Goal: Transaction & Acquisition: Purchase product/service

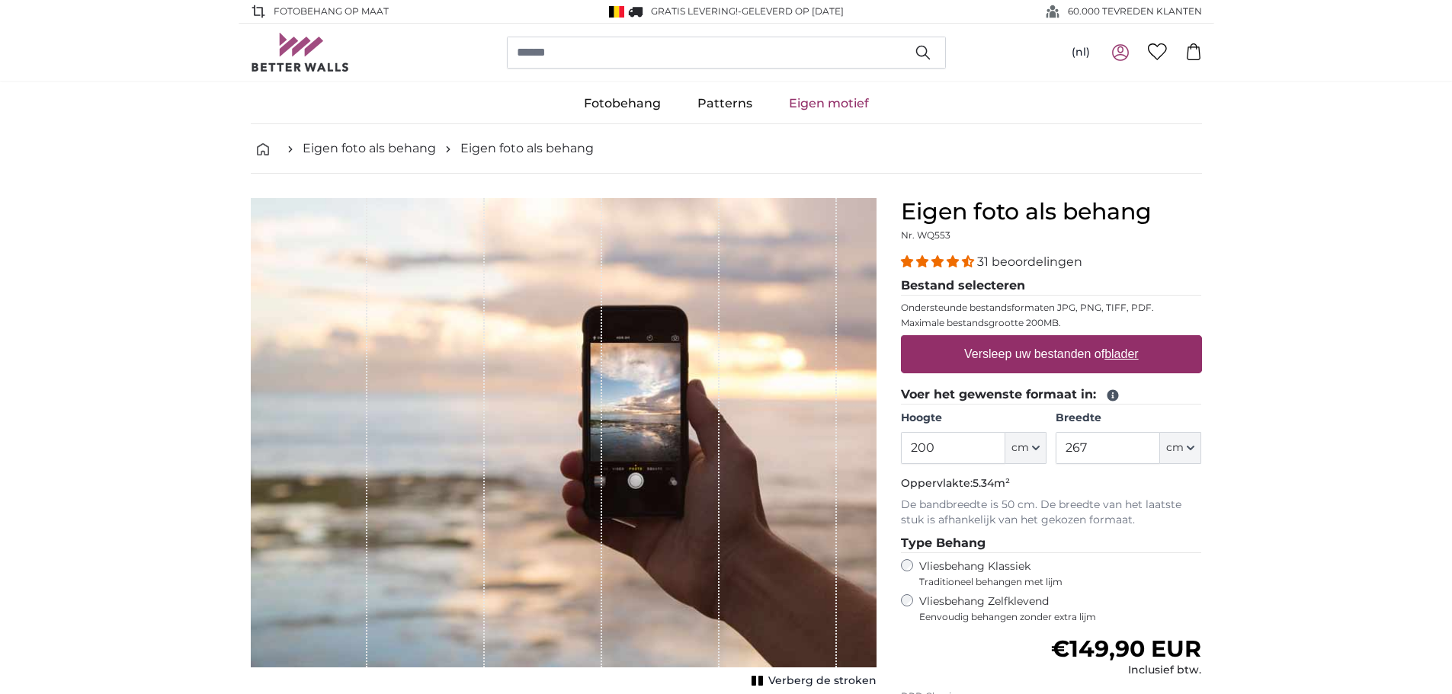
drag, startPoint x: 959, startPoint y: 441, endPoint x: 892, endPoint y: 443, distance: 66.3
click at [892, 443] on div "Eigen foto als behang Nr. WQ553 31 beoordelingen Bestand selecteren Ondersteund…" at bounding box center [1051, 541] width 325 height 687
type input "285"
drag, startPoint x: 1124, startPoint y: 441, endPoint x: 1045, endPoint y: 446, distance: 79.4
click at [1045, 446] on div "Hoogte 285 ft cm Centimeter (cm) Inches (inch) Feet (ft. in.) Breedte 267 ft cm…" at bounding box center [1051, 437] width 301 height 53
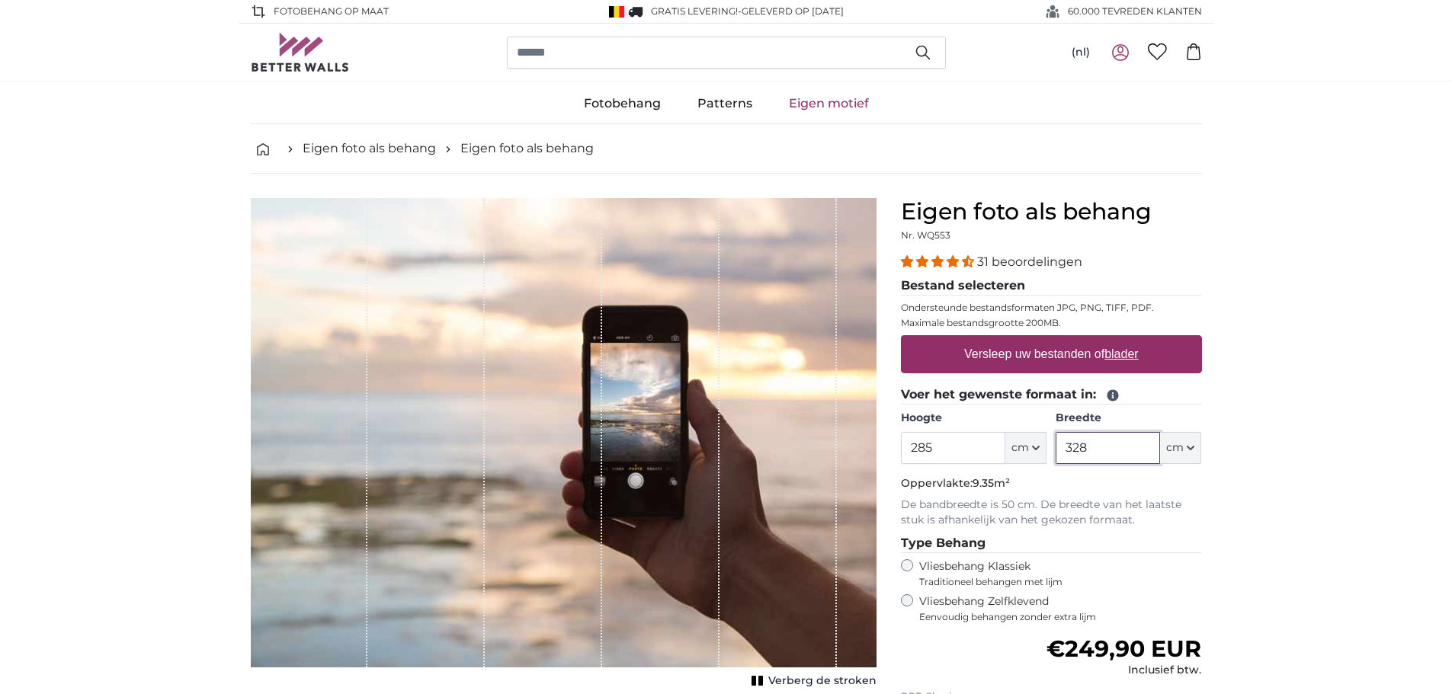
type input "328"
click at [1043, 354] on label "Versleep uw bestanden of blader" at bounding box center [1051, 354] width 187 height 30
click at [1043, 340] on input "Versleep uw bestanden of blader" at bounding box center [1051, 337] width 301 height 5
type input "**********"
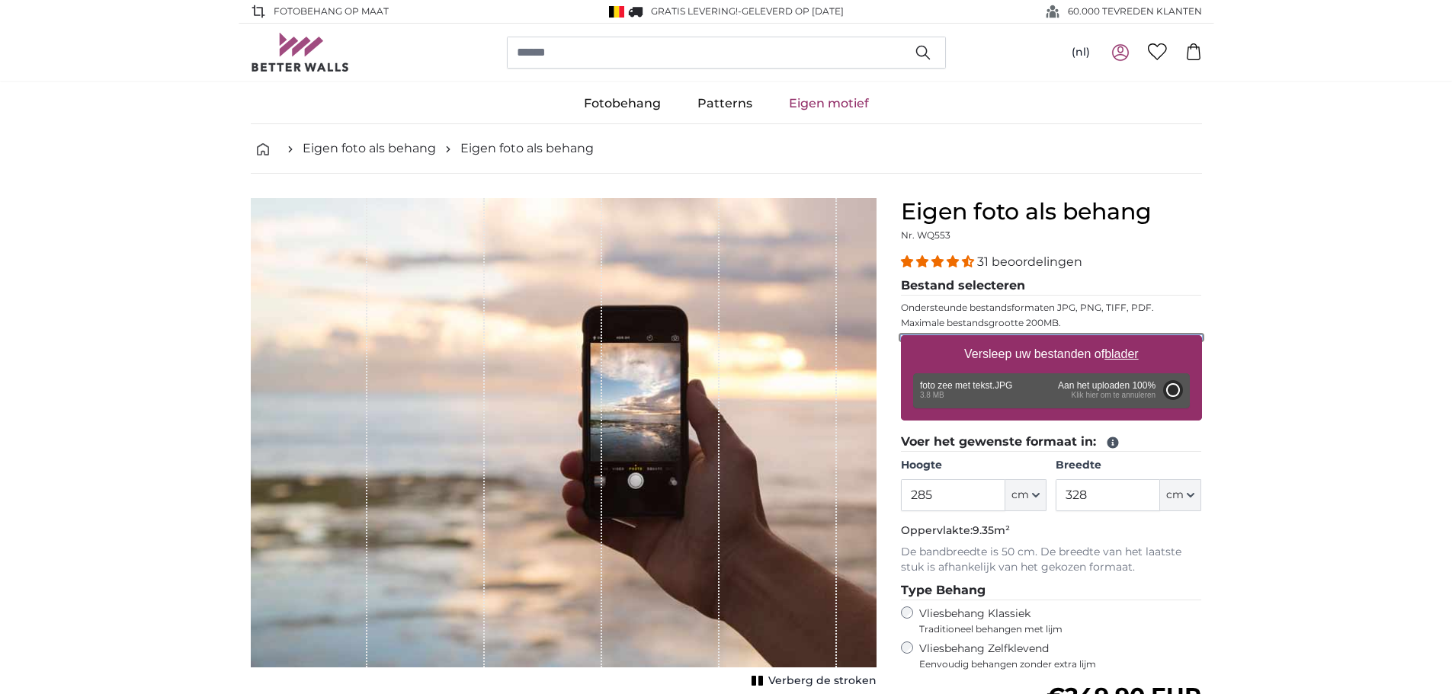
type input "200"
type input "266"
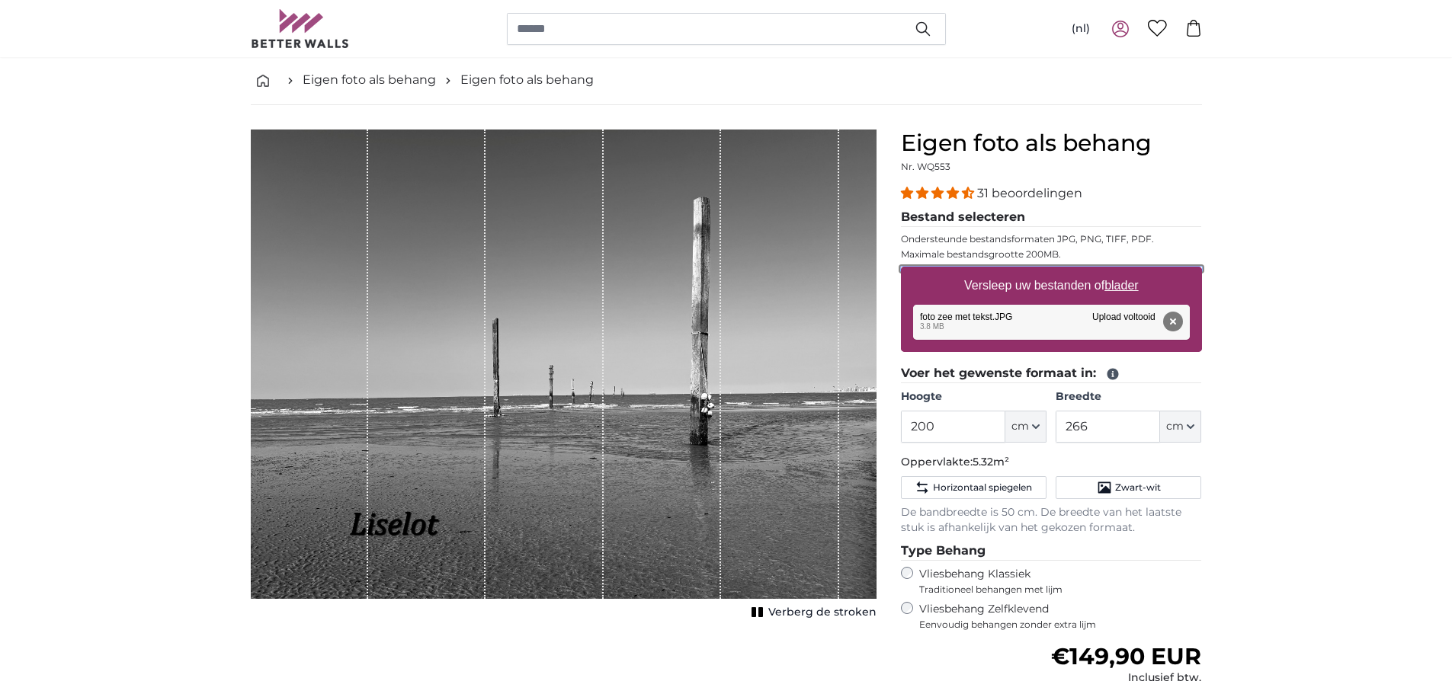
scroll to position [152, 0]
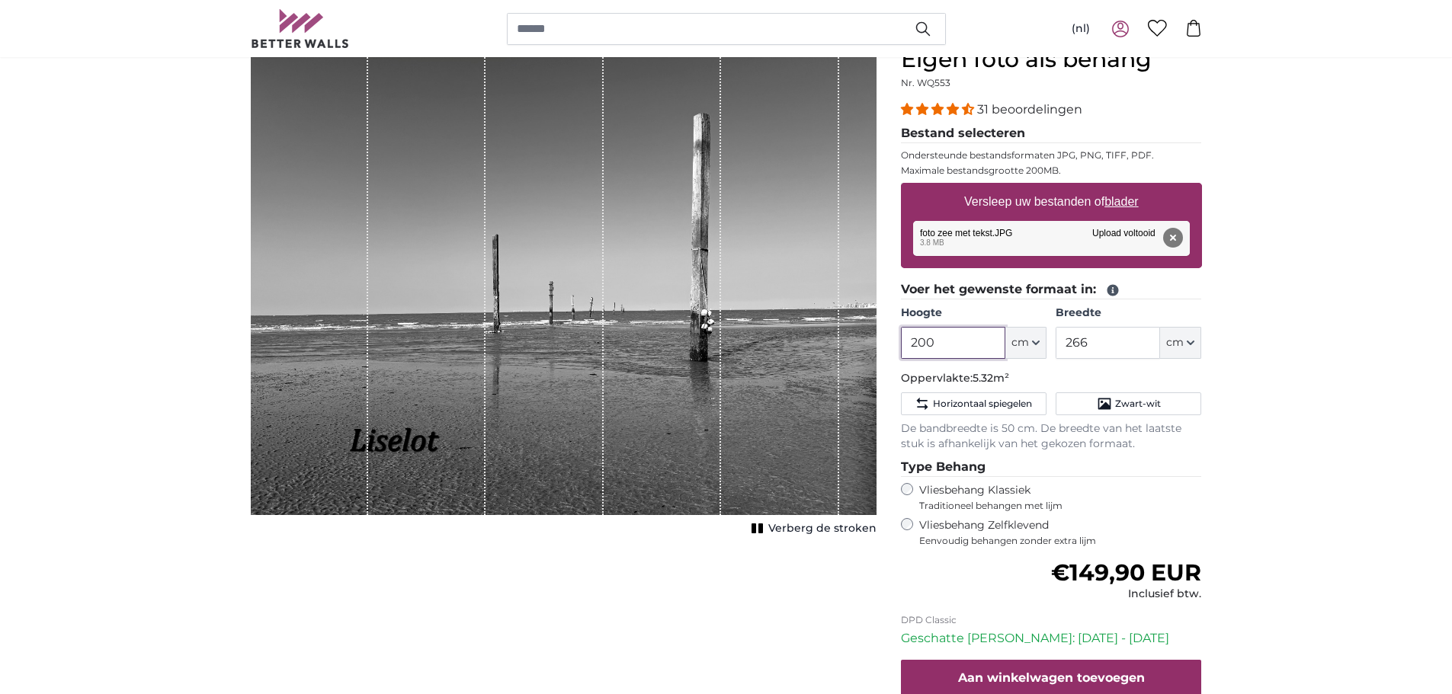
drag, startPoint x: 953, startPoint y: 350, endPoint x: 826, endPoint y: 348, distance: 126.5
click at [833, 348] on product-detail "Annuleren Afbeelding bijsnijden Verberg de stroken Eigen foto als behang Nr. WQ…" at bounding box center [727, 414] width 976 height 787
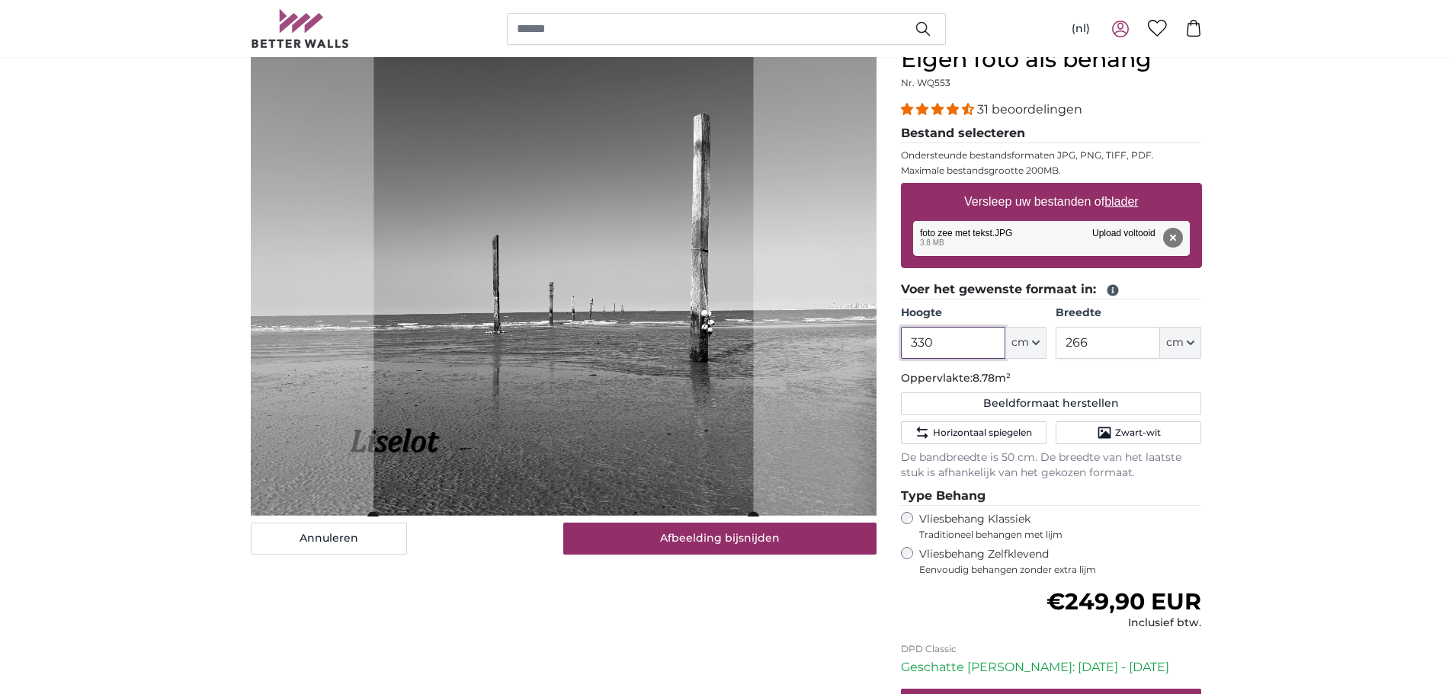
drag, startPoint x: 953, startPoint y: 347, endPoint x: 854, endPoint y: 346, distance: 99.1
click at [854, 346] on product-detail "Annuleren Afbeelding bijsnijden Verberg de stroken Eigen foto als behang Nr. WQ…" at bounding box center [727, 429] width 976 height 816
drag, startPoint x: 945, startPoint y: 335, endPoint x: 876, endPoint y: 338, distance: 69.5
click at [876, 338] on product-detail "Annuleren Afbeelding bijsnijden Verberg de stroken Eigen foto als behang Nr. WQ…" at bounding box center [727, 429] width 976 height 816
type input "3"
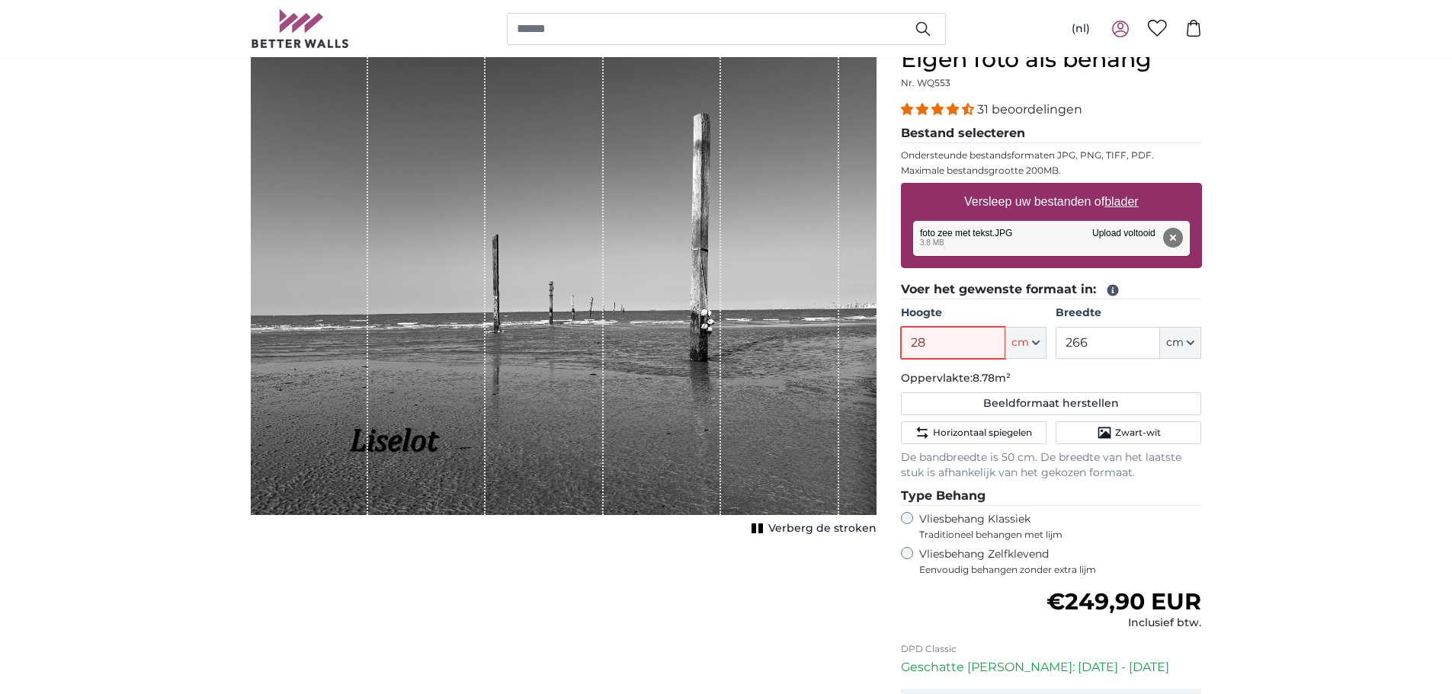
type input "285"
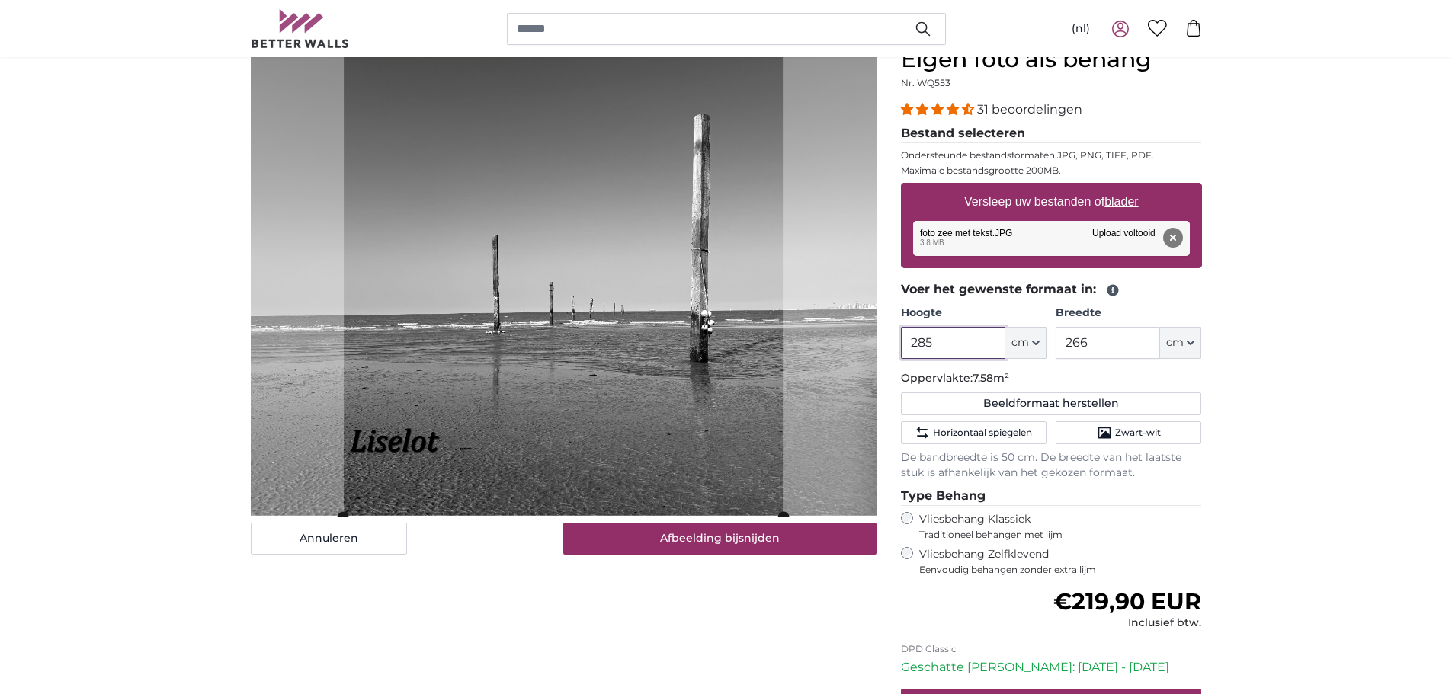
type input "285"
drag, startPoint x: 1115, startPoint y: 345, endPoint x: 1060, endPoint y: 344, distance: 54.9
click at [1060, 344] on input "266" at bounding box center [1108, 343] width 104 height 32
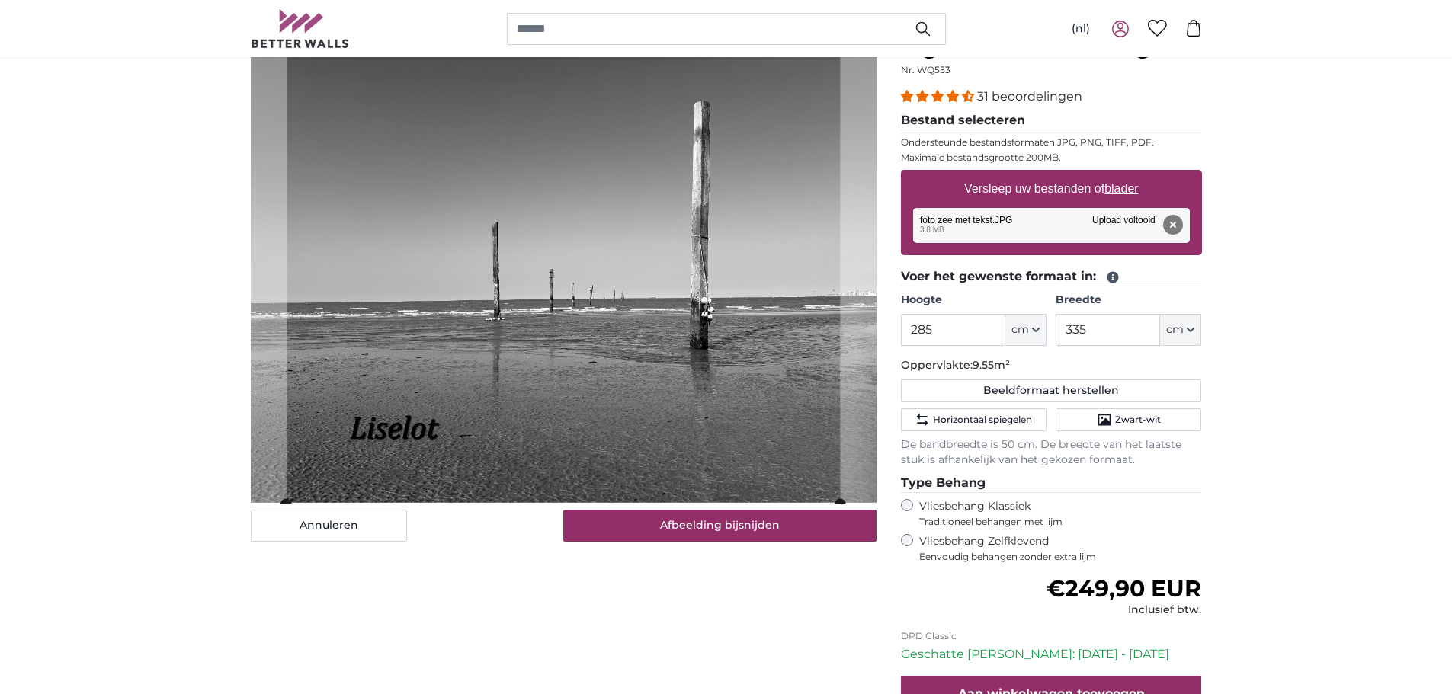
scroll to position [152, 0]
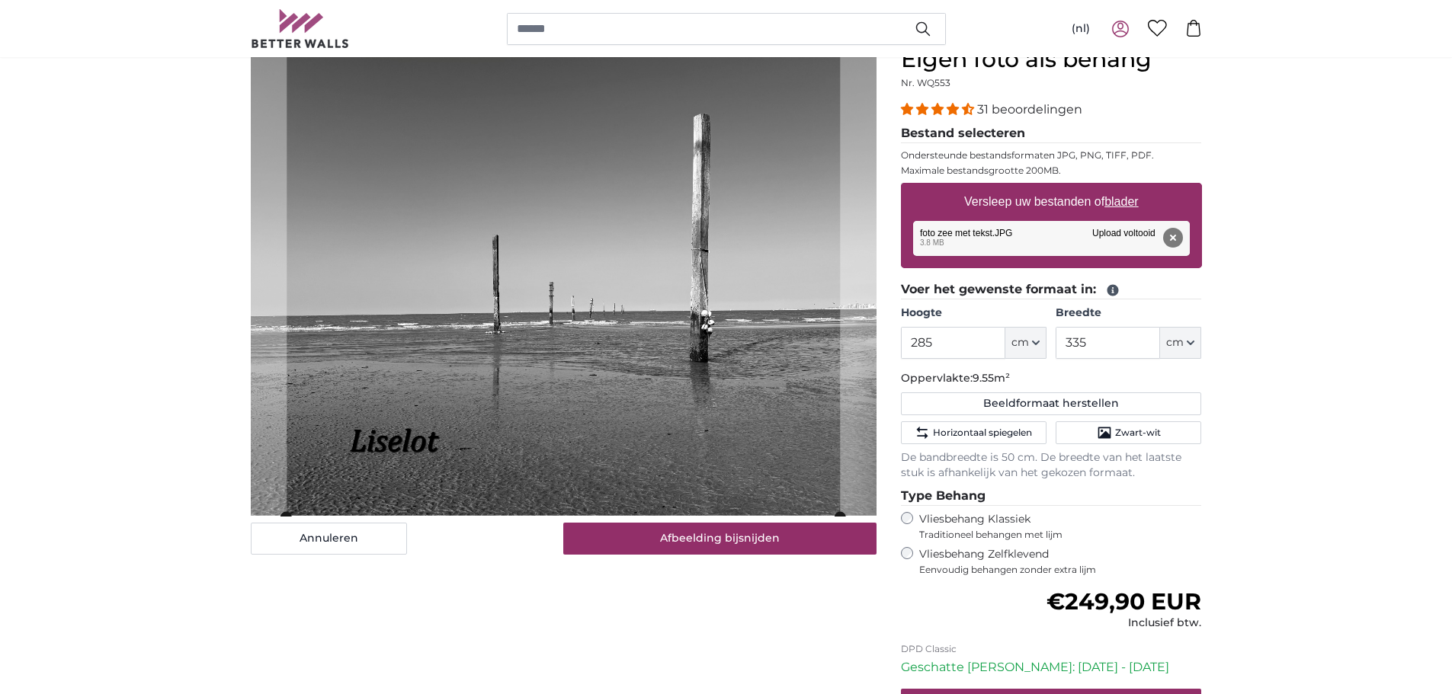
click at [649, 299] on cropper-handle at bounding box center [563, 281] width 553 height 471
drag, startPoint x: 287, startPoint y: 517, endPoint x: 275, endPoint y: 519, distance: 11.7
click at [272, 517] on div "Annuleren Afbeelding bijsnijden" at bounding box center [564, 300] width 626 height 509
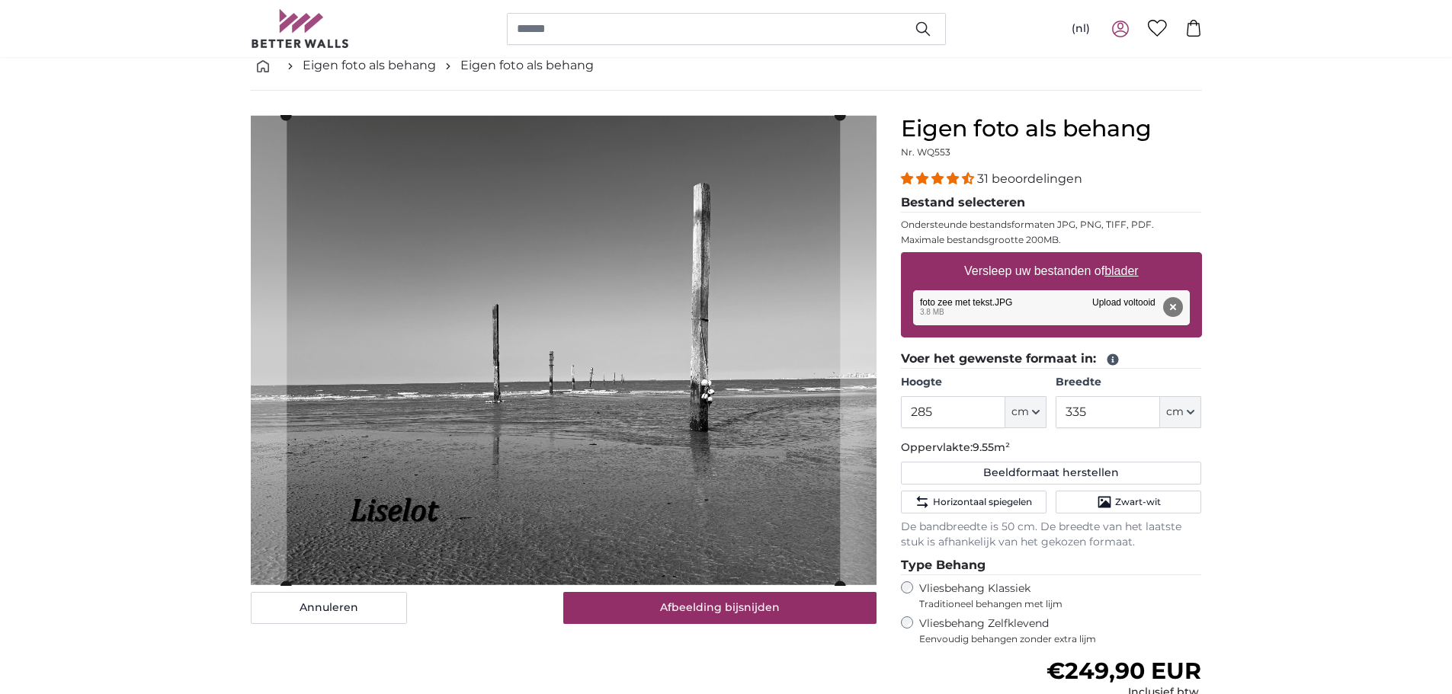
scroll to position [229, 0]
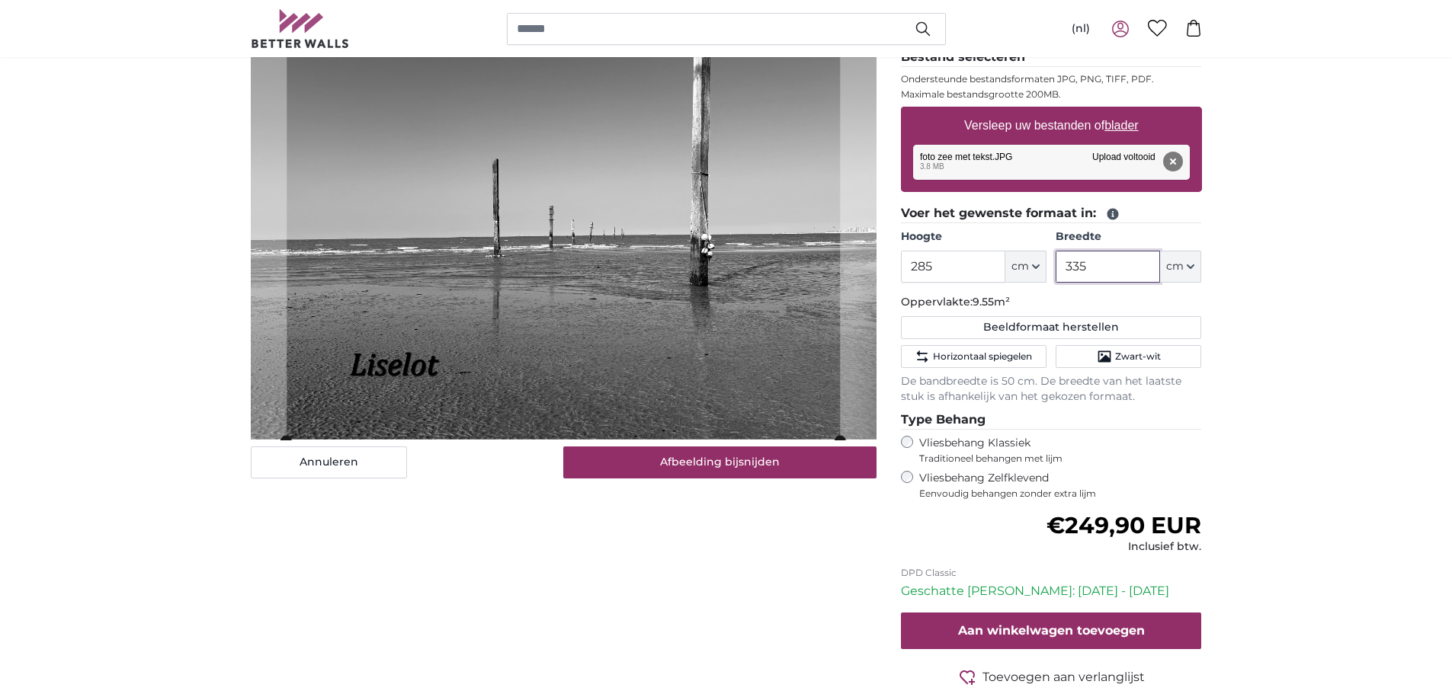
drag, startPoint x: 1116, startPoint y: 271, endPoint x: 1034, endPoint y: 271, distance: 81.5
click at [1034, 271] on div "Hoogte 285 ft cm Centimeter (cm) Inches (inch) Feet (ft. in.) Breedte 335 ft cm…" at bounding box center [1051, 255] width 301 height 53
drag, startPoint x: 1139, startPoint y: 280, endPoint x: 1075, endPoint y: 277, distance: 63.4
click at [1075, 277] on input "340" at bounding box center [1108, 267] width 104 height 32
type input "340"
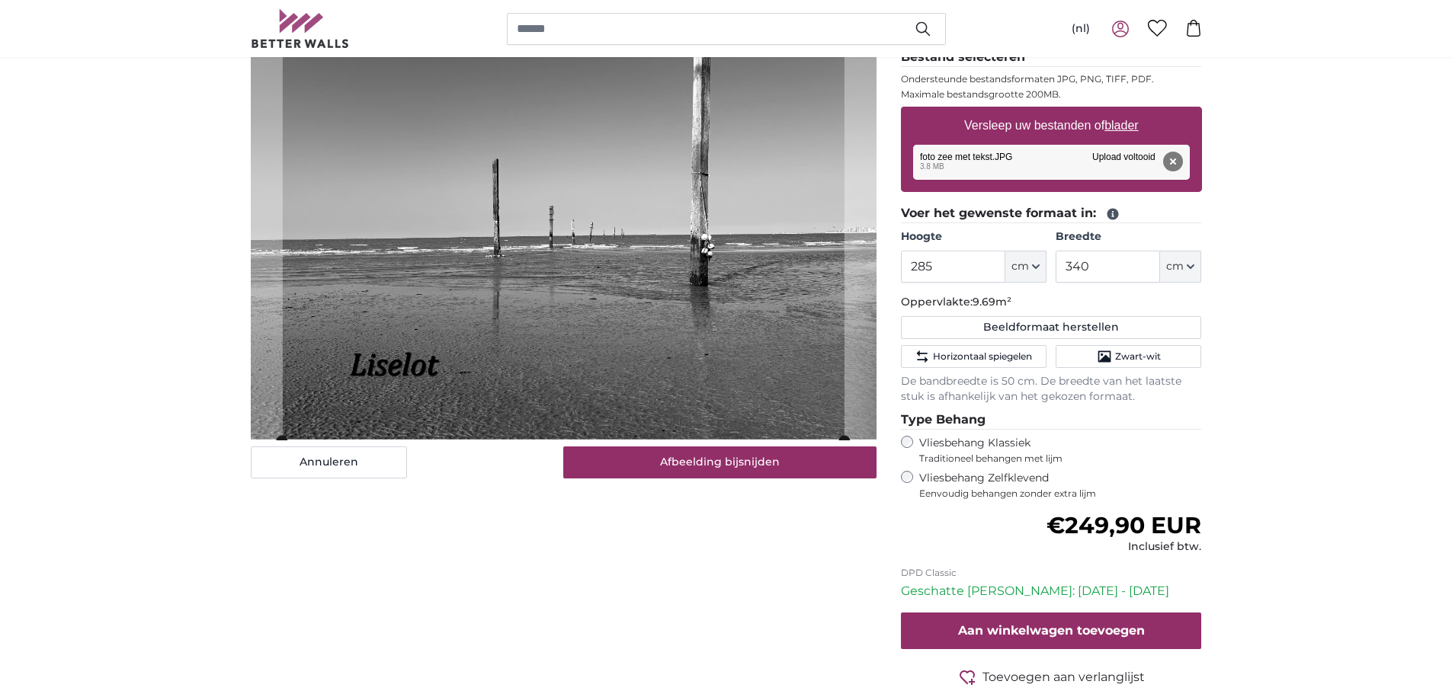
click at [1150, 357] on span "Zwart-wit" at bounding box center [1138, 357] width 46 height 12
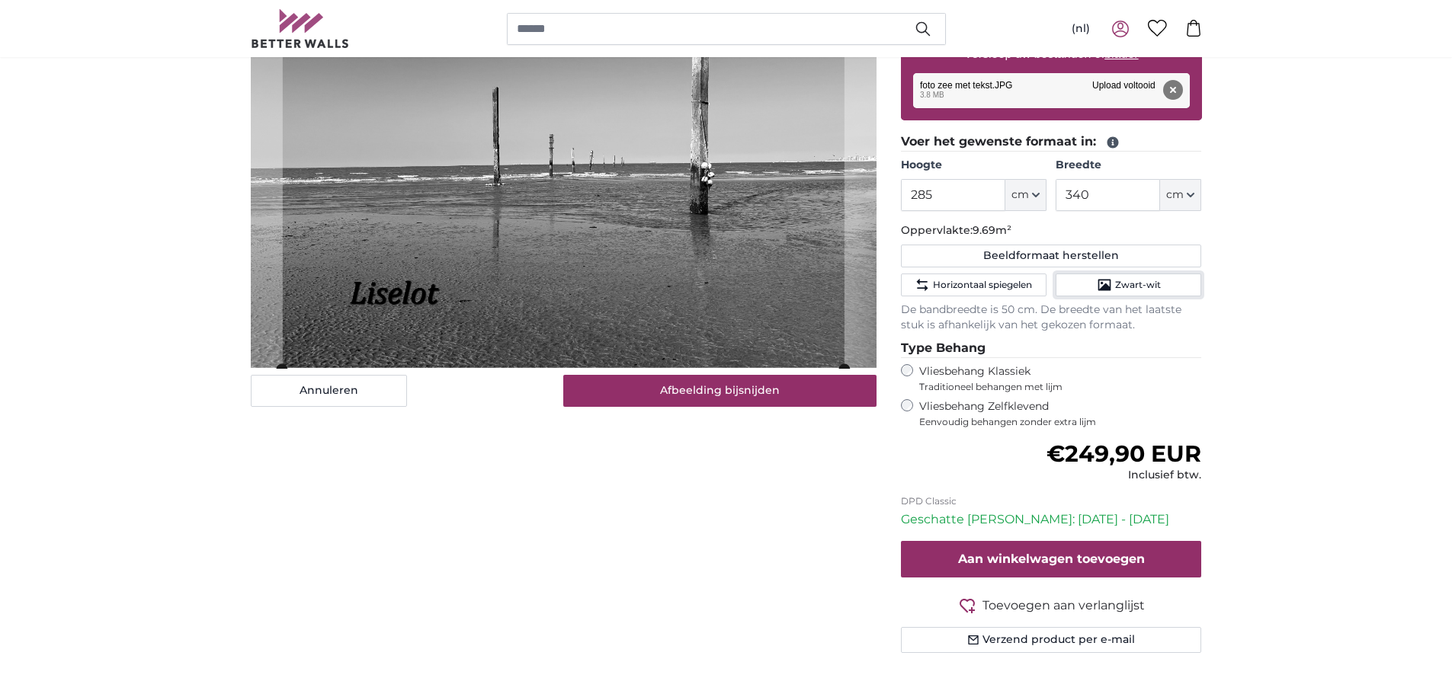
scroll to position [305, 0]
